Goal: Information Seeking & Learning: Learn about a topic

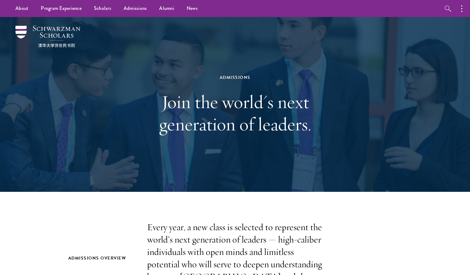
click at [417, 134] on div "Admissions Join the world's next generation of leaders." at bounding box center [235, 104] width 408 height 175
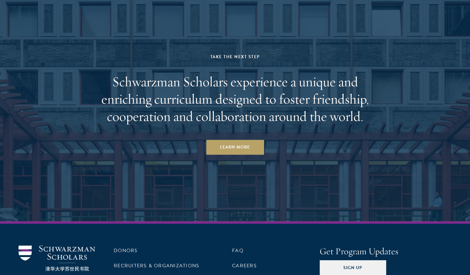
scroll to position [3008, 0]
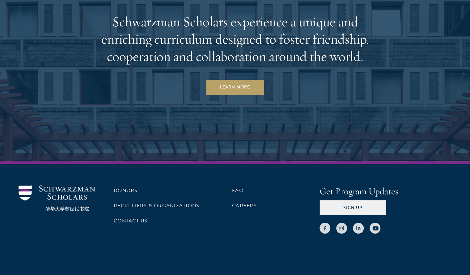
click at [366, 133] on aside "Take the Next Step Schwarzman Scholars experience a unique and enriching curric…" at bounding box center [235, 43] width 470 height 235
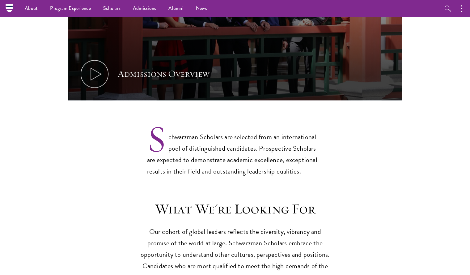
scroll to position [361, 0]
